Goal: Navigation & Orientation: Find specific page/section

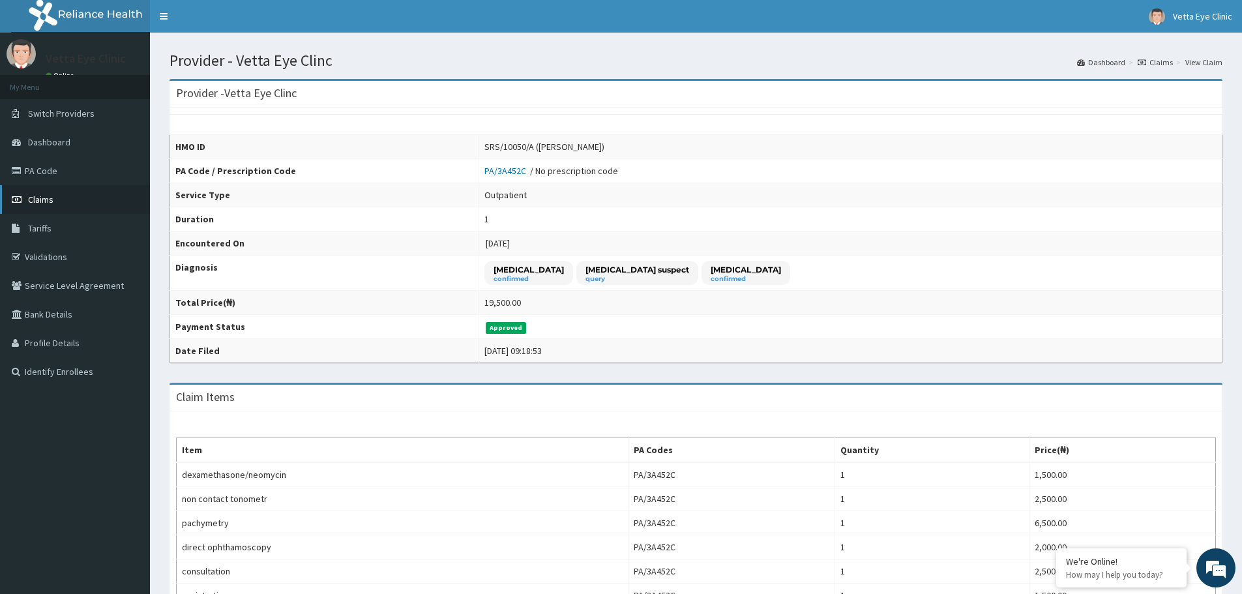
click at [55, 196] on link "Claims" at bounding box center [75, 199] width 150 height 29
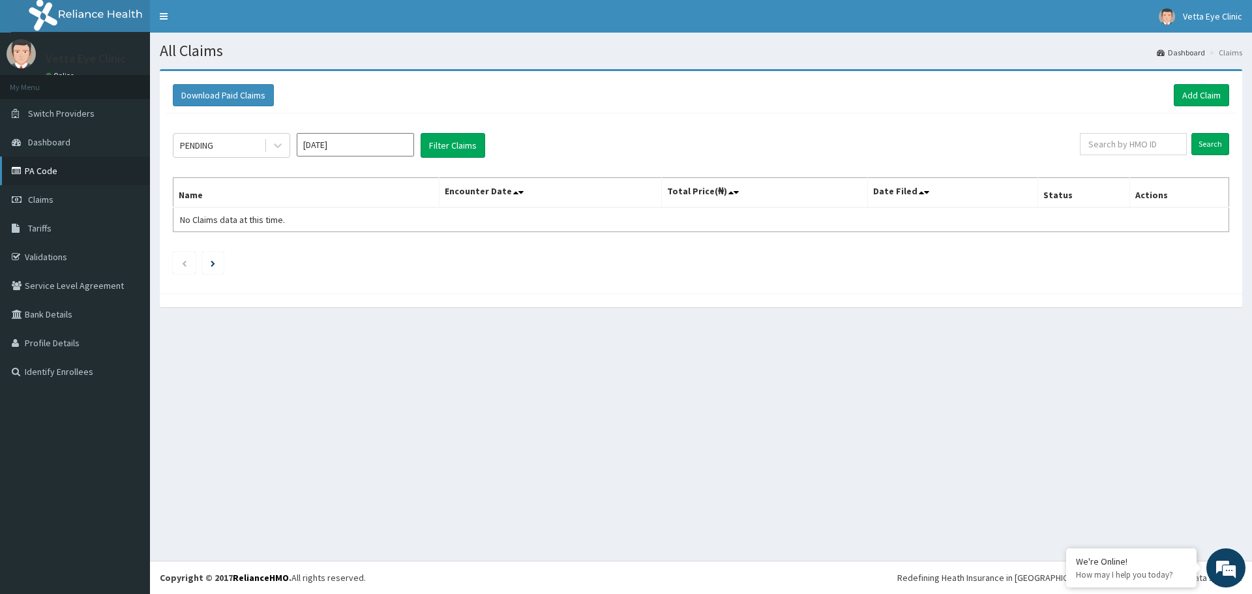
click at [51, 176] on link "PA Code" at bounding box center [75, 170] width 150 height 29
